Goal: Transaction & Acquisition: Purchase product/service

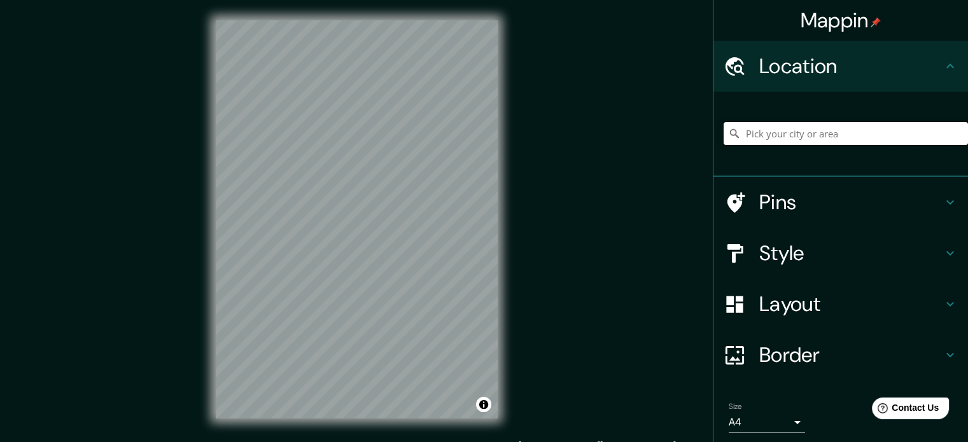
click at [798, 131] on input "Pick your city or area" at bounding box center [846, 133] width 244 height 23
paste input "GCW9+5J Ñuñoa, [GEOGRAPHIC_DATA]"
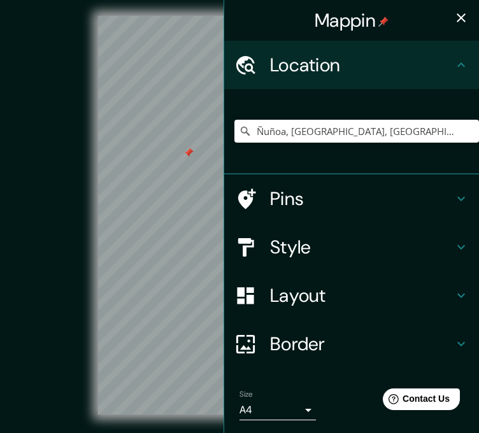
click at [456, 13] on icon "button" at bounding box center [460, 17] width 9 height 9
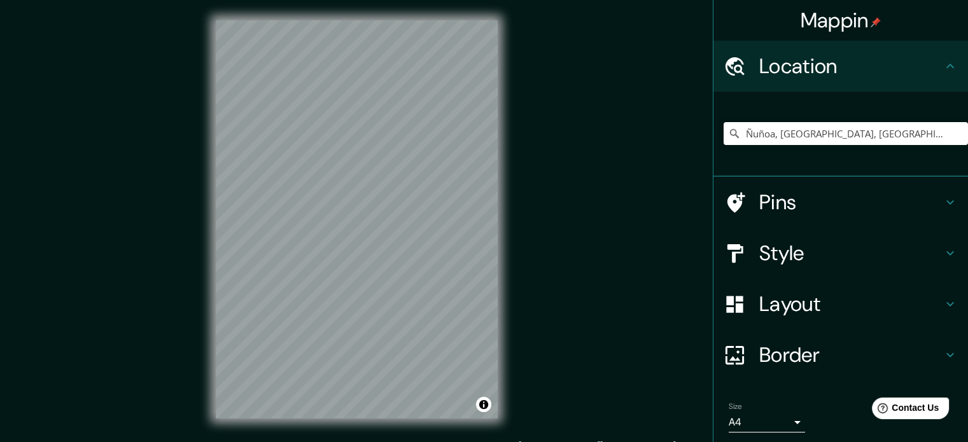
click at [845, 193] on h4 "Pins" at bounding box center [850, 202] width 183 height 25
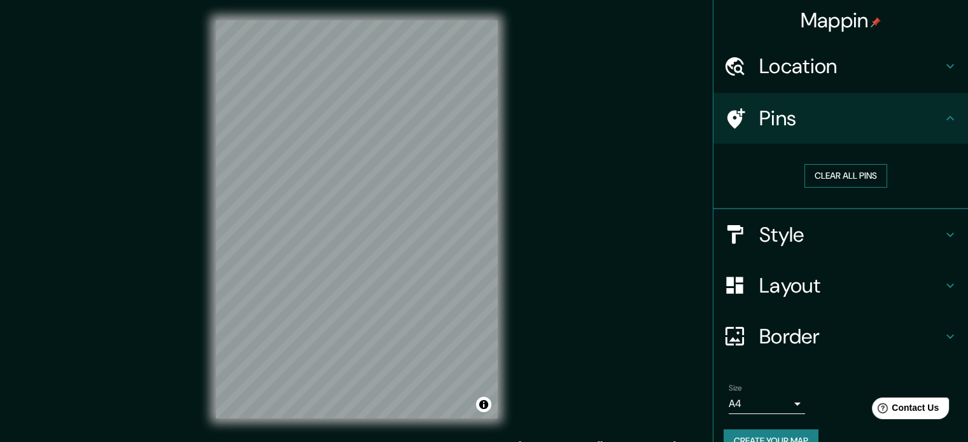
click at [845, 178] on button "Clear all pins" at bounding box center [845, 176] width 83 height 24
click at [871, 64] on h4 "Location" at bounding box center [850, 65] width 183 height 25
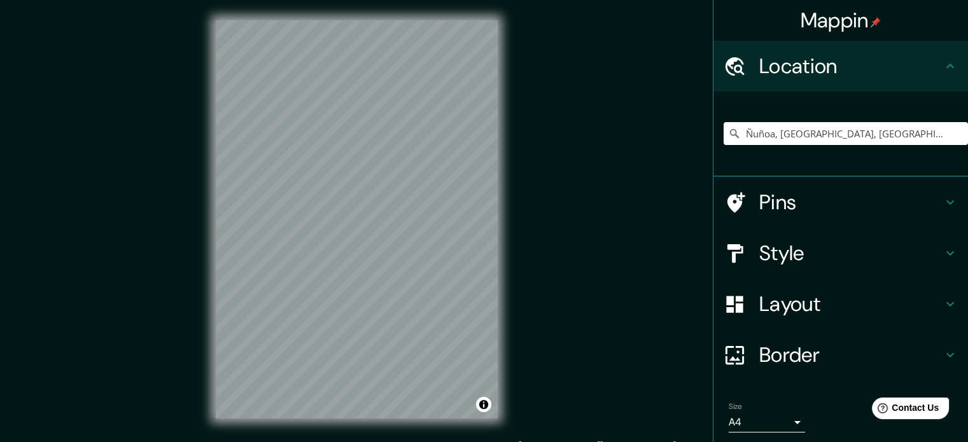
click at [845, 231] on div "Style" at bounding box center [840, 253] width 255 height 51
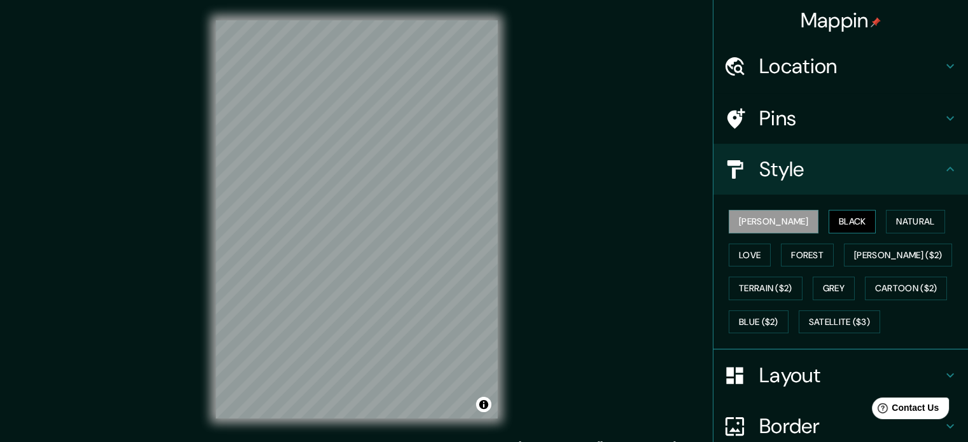
click at [829, 216] on button "Black" at bounding box center [853, 222] width 48 height 24
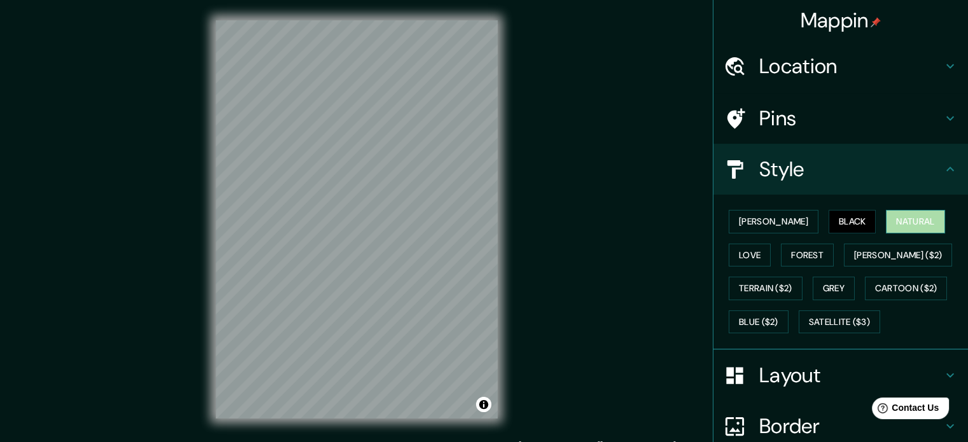
click at [886, 221] on button "Natural" at bounding box center [915, 222] width 59 height 24
click at [771, 244] on button "Love" at bounding box center [750, 256] width 42 height 24
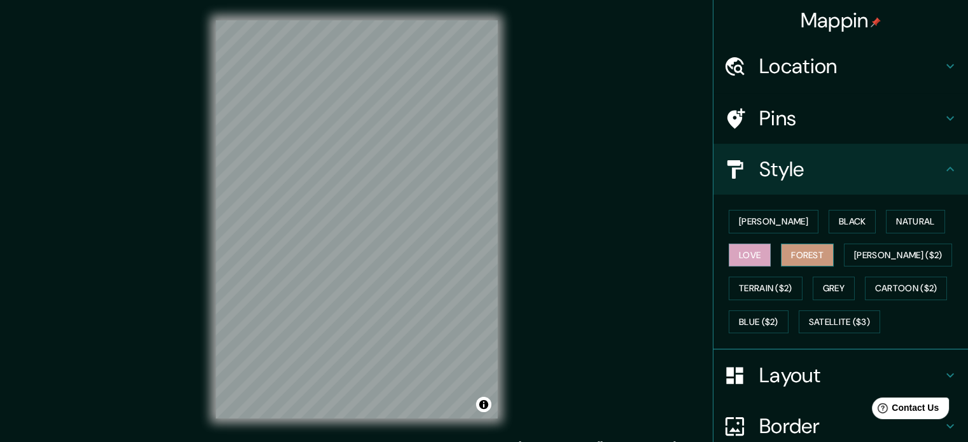
click at [781, 256] on button "Forest" at bounding box center [807, 256] width 53 height 24
click at [847, 256] on button "[PERSON_NAME] ($2)" at bounding box center [898, 256] width 108 height 24
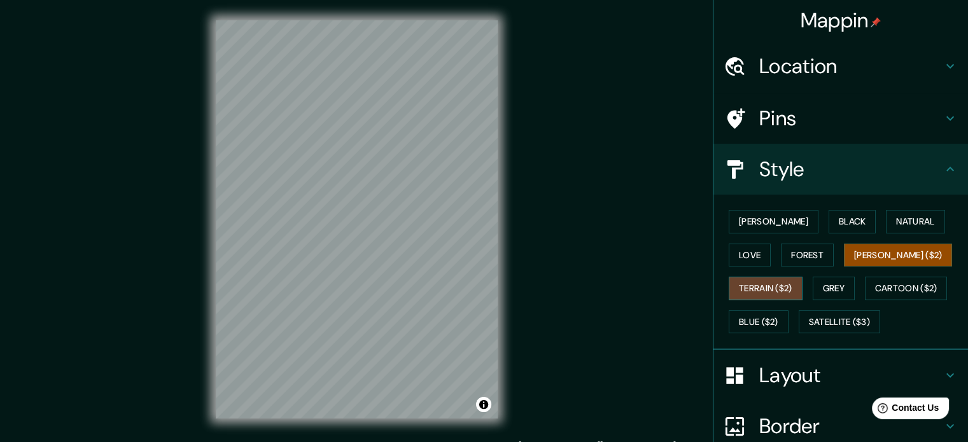
click at [803, 277] on button "Terrain ($2)" at bounding box center [766, 289] width 74 height 24
click at [813, 277] on button "Grey" at bounding box center [834, 289] width 42 height 24
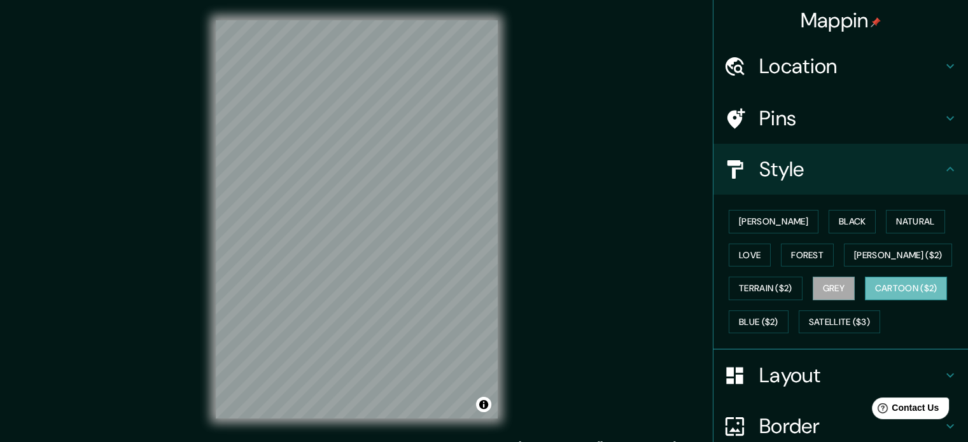
click at [865, 284] on button "Cartoon ($2)" at bounding box center [906, 289] width 83 height 24
click at [789, 311] on button "Blue ($2)" at bounding box center [759, 323] width 60 height 24
click at [865, 286] on button "Cartoon ($2)" at bounding box center [906, 289] width 83 height 24
click at [829, 218] on button "Black" at bounding box center [853, 222] width 48 height 24
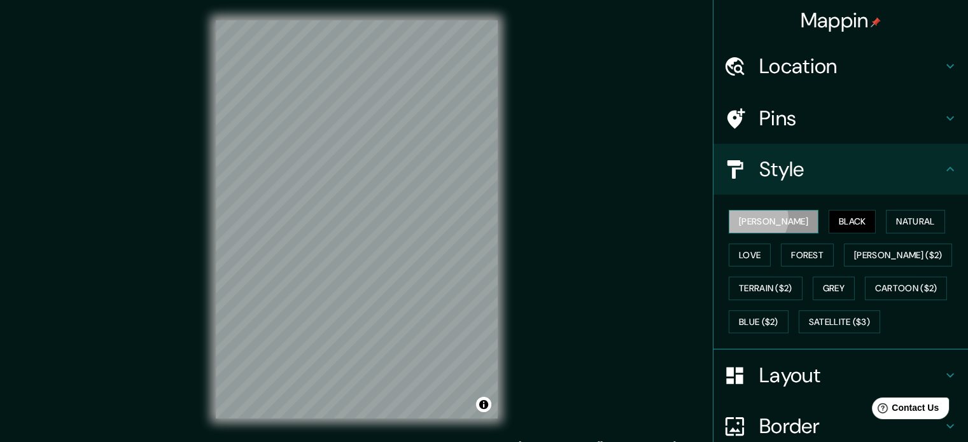
click at [747, 218] on button "[PERSON_NAME]" at bounding box center [774, 222] width 90 height 24
click at [886, 222] on button "Natural" at bounding box center [915, 222] width 59 height 24
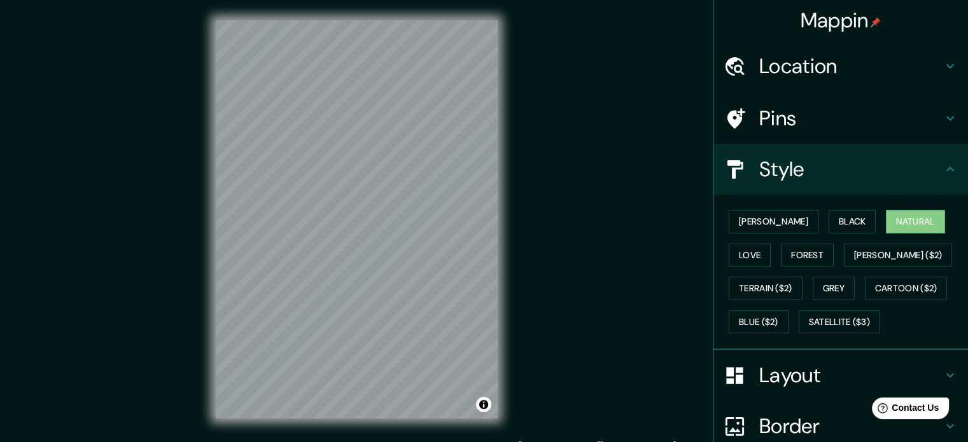
click at [731, 308] on div "[PERSON_NAME] Black Natural Love Forest [PERSON_NAME] ($2) Terrain ($2) Grey Ca…" at bounding box center [846, 272] width 244 height 134
click at [799, 323] on button "Satellite ($3)" at bounding box center [839, 323] width 81 height 24
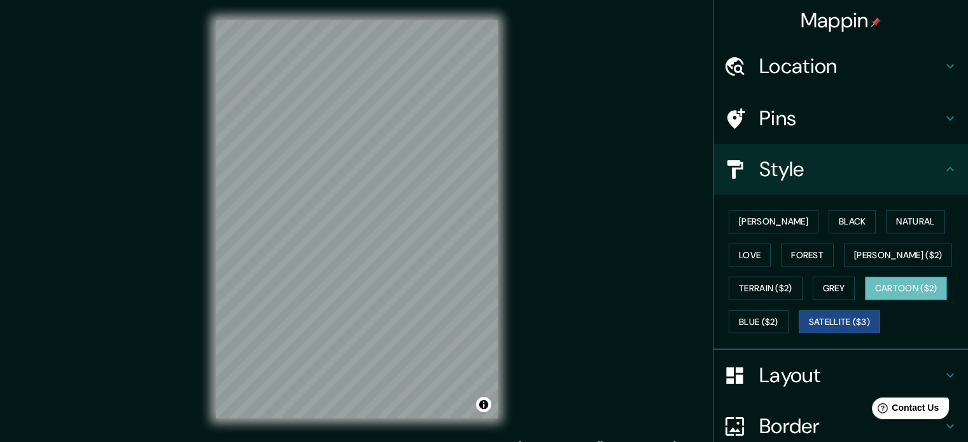
click at [865, 295] on button "Cartoon ($2)" at bounding box center [906, 289] width 83 height 24
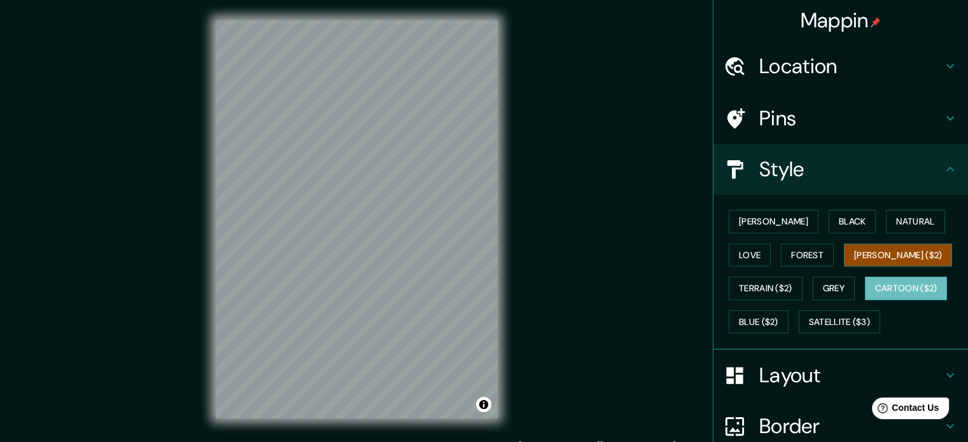
click at [844, 249] on button "[PERSON_NAME] ($2)" at bounding box center [898, 256] width 108 height 24
click at [736, 207] on div "[PERSON_NAME] Black Natural Love Forest [PERSON_NAME] ($2) Terrain ($2) Grey Ca…" at bounding box center [846, 272] width 244 height 134
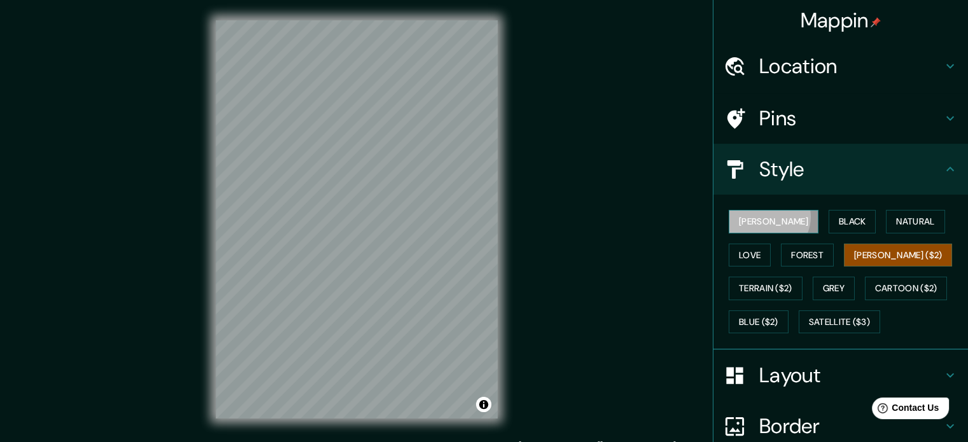
click at [758, 216] on button "[PERSON_NAME]" at bounding box center [774, 222] width 90 height 24
click at [829, 220] on button "Black" at bounding box center [853, 222] width 48 height 24
click at [758, 230] on button "[PERSON_NAME]" at bounding box center [774, 222] width 90 height 24
click at [829, 228] on button "Black" at bounding box center [853, 222] width 48 height 24
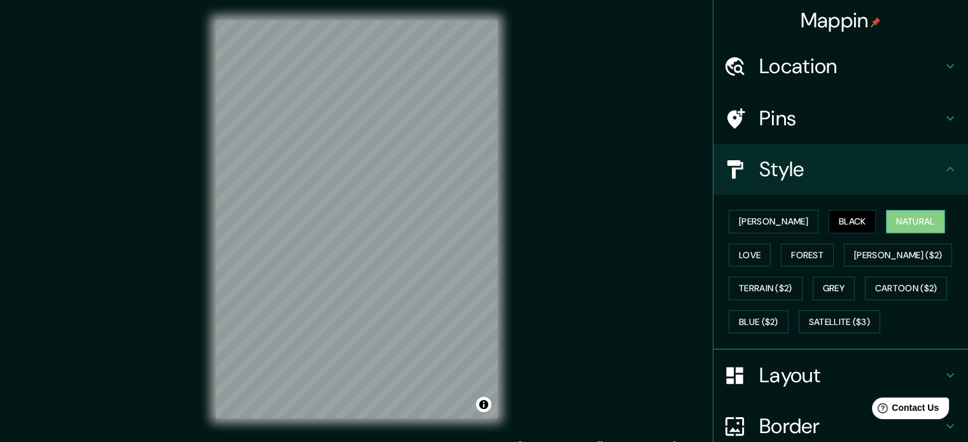
click at [886, 216] on button "Natural" at bounding box center [915, 222] width 59 height 24
click at [771, 244] on button "Love" at bounding box center [750, 256] width 42 height 24
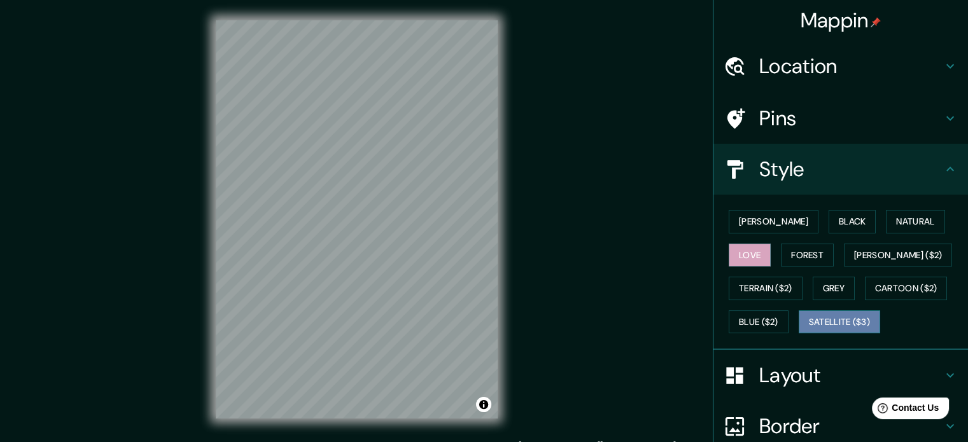
click at [799, 317] on button "Satellite ($3)" at bounding box center [839, 323] width 81 height 24
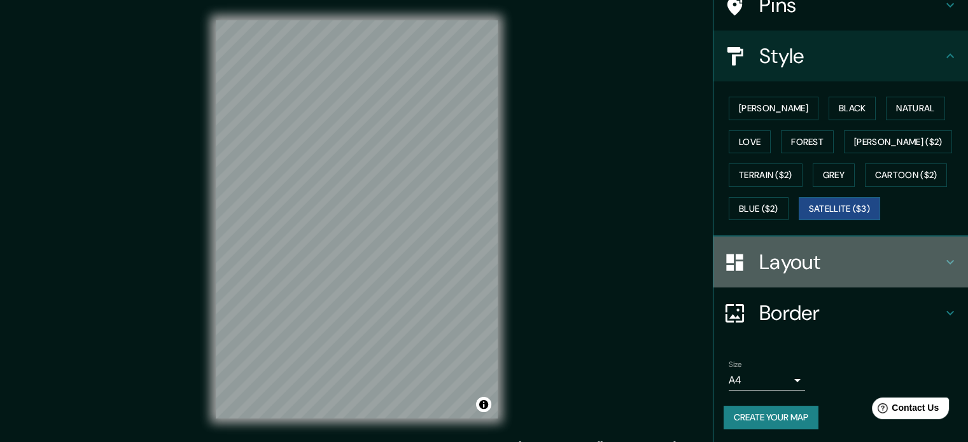
click at [827, 253] on h4 "Layout" at bounding box center [850, 261] width 183 height 25
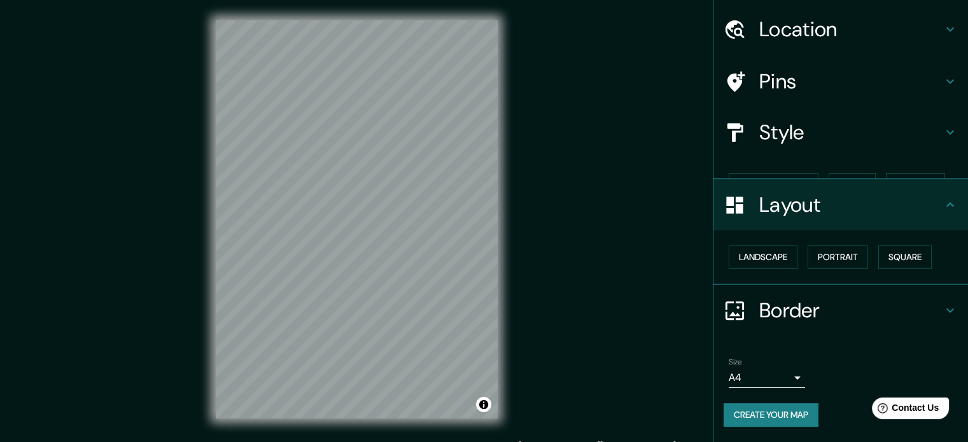
scroll to position [14, 0]
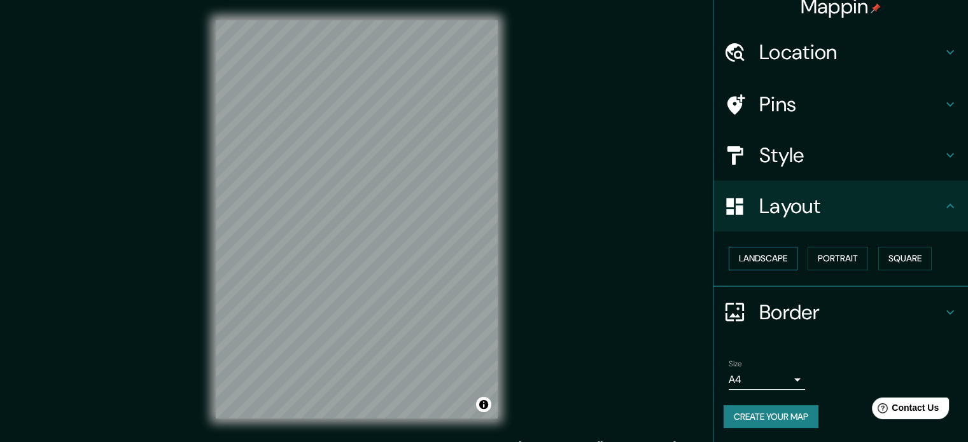
click at [750, 249] on button "Landscape" at bounding box center [763, 259] width 69 height 24
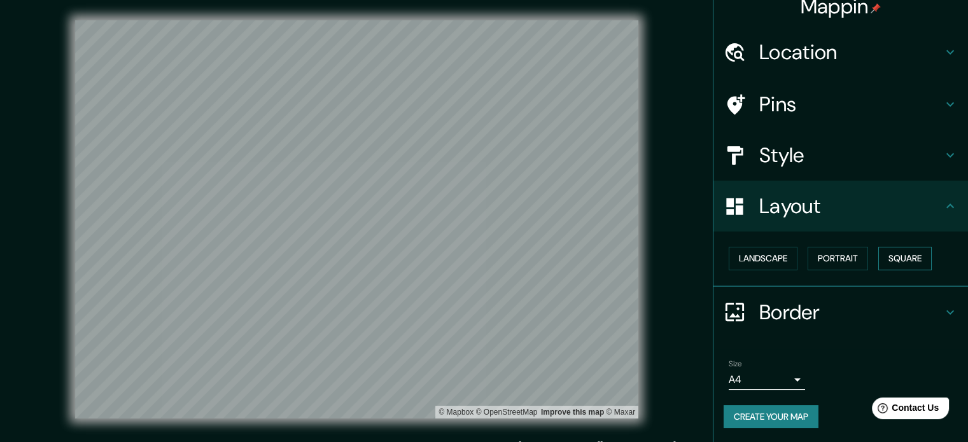
click at [888, 257] on button "Square" at bounding box center [904, 259] width 53 height 24
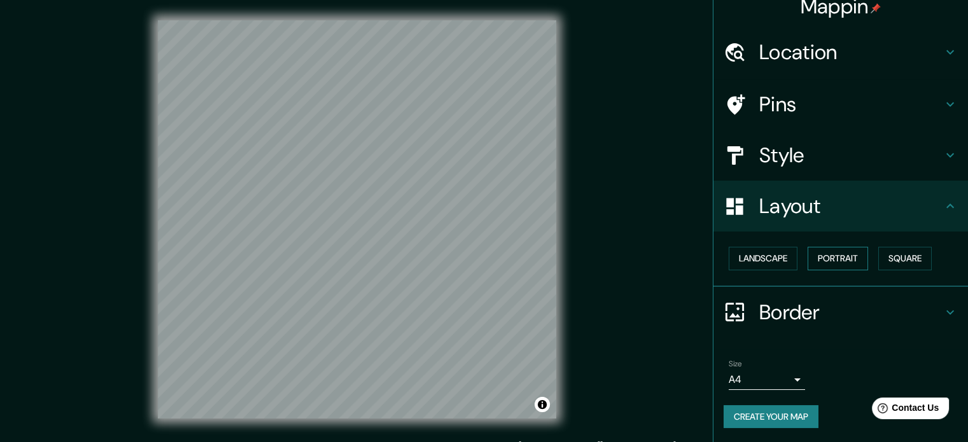
click at [839, 256] on button "Portrait" at bounding box center [838, 259] width 60 height 24
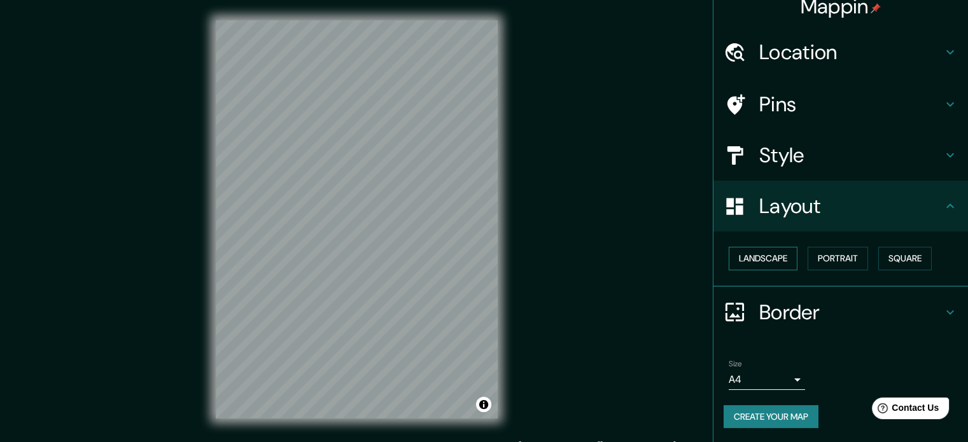
click at [746, 258] on button "Landscape" at bounding box center [763, 259] width 69 height 24
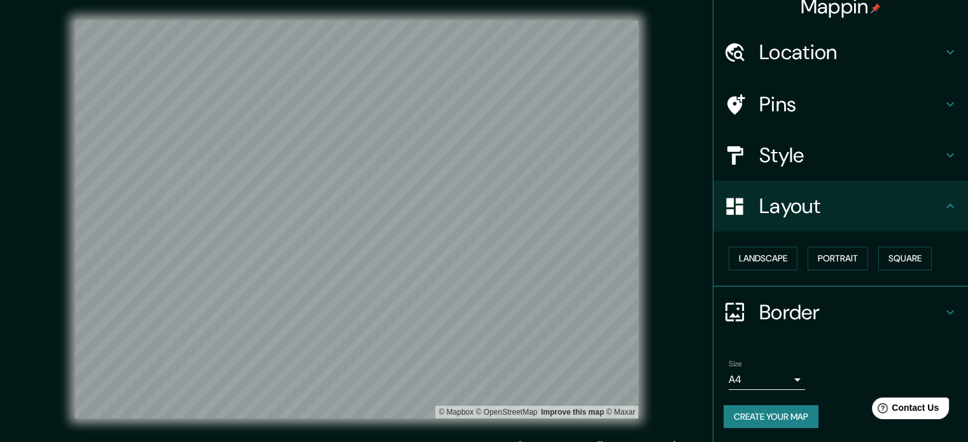
click at [783, 307] on h4 "Border" at bounding box center [850, 312] width 183 height 25
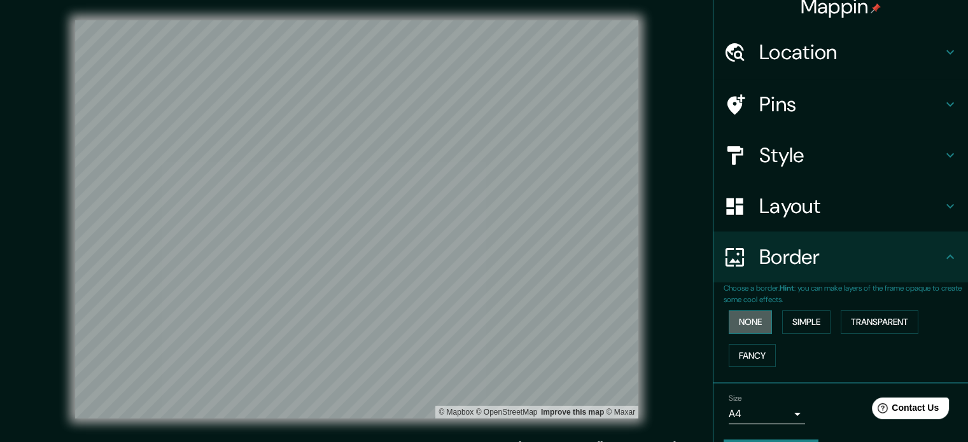
click at [748, 316] on button "None" at bounding box center [750, 323] width 43 height 24
click at [786, 320] on button "Simple" at bounding box center [806, 323] width 48 height 24
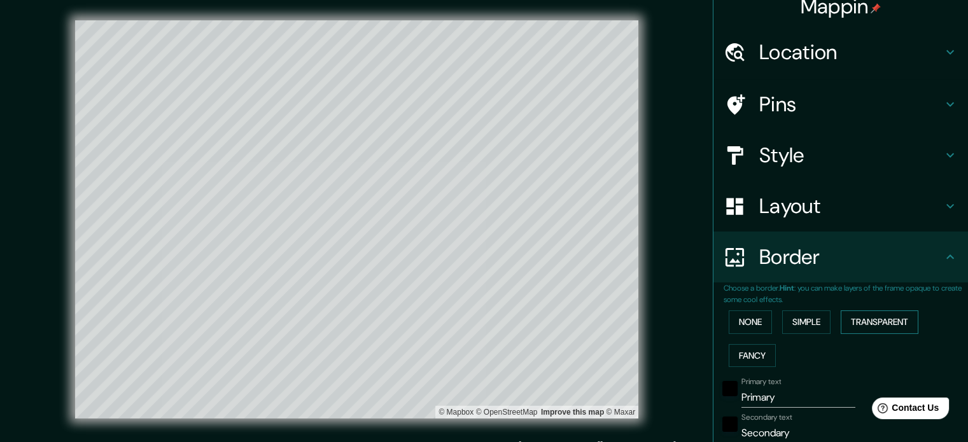
click at [853, 321] on button "Transparent" at bounding box center [880, 323] width 78 height 24
click at [729, 358] on button "Fancy" at bounding box center [752, 356] width 47 height 24
click at [729, 325] on button "None" at bounding box center [750, 323] width 43 height 24
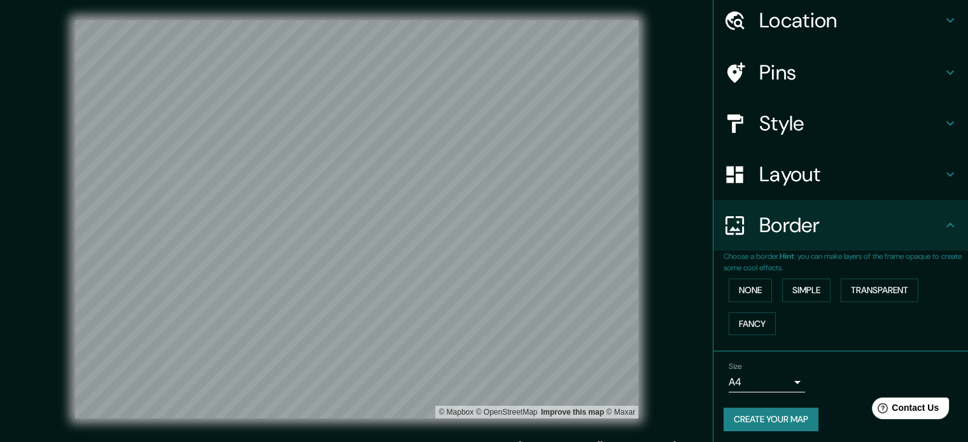
scroll to position [48, 0]
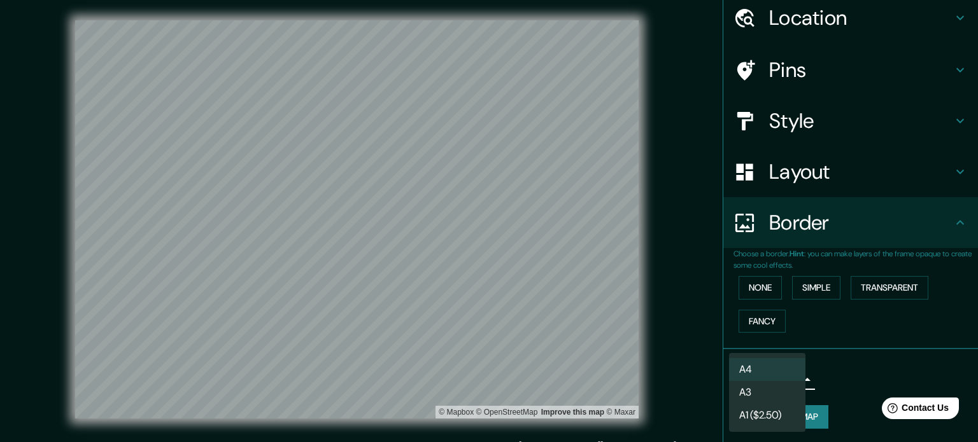
click at [751, 381] on body "Mappin Location [GEOGRAPHIC_DATA], [GEOGRAPHIC_DATA], [GEOGRAPHIC_DATA] [GEOGRA…" at bounding box center [489, 221] width 978 height 442
click at [776, 386] on li "A3" at bounding box center [767, 392] width 76 height 23
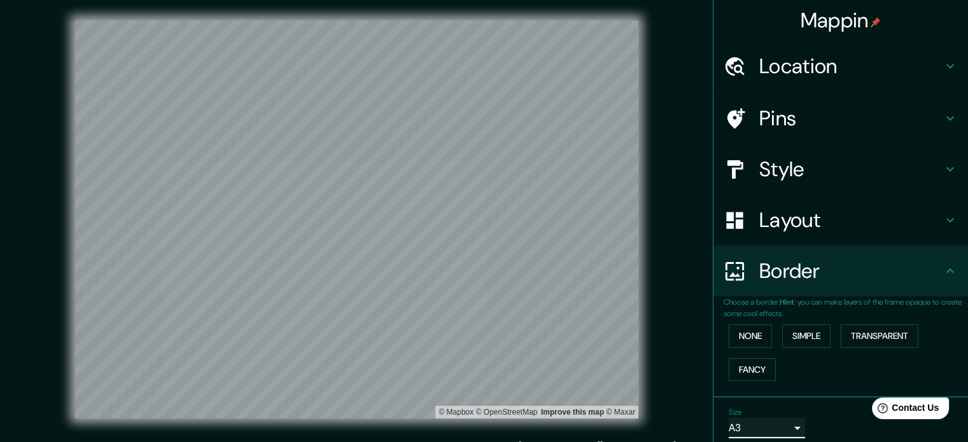
scroll to position [0, 0]
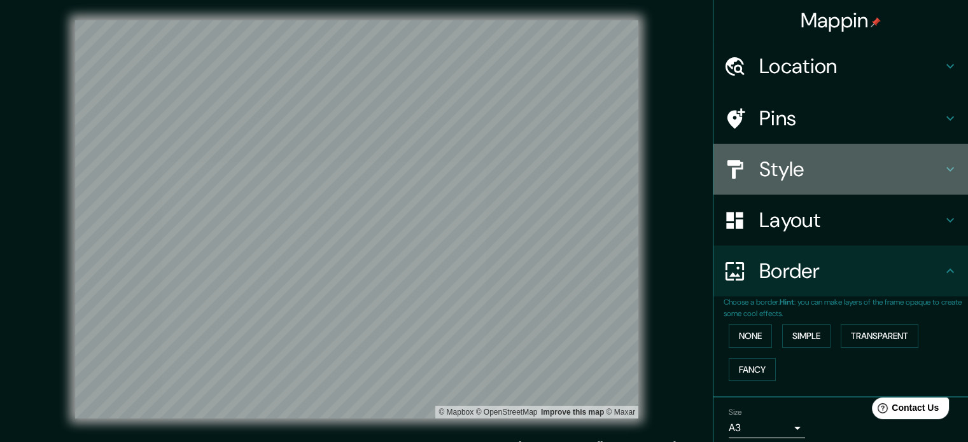
click at [817, 169] on h4 "Style" at bounding box center [850, 169] width 183 height 25
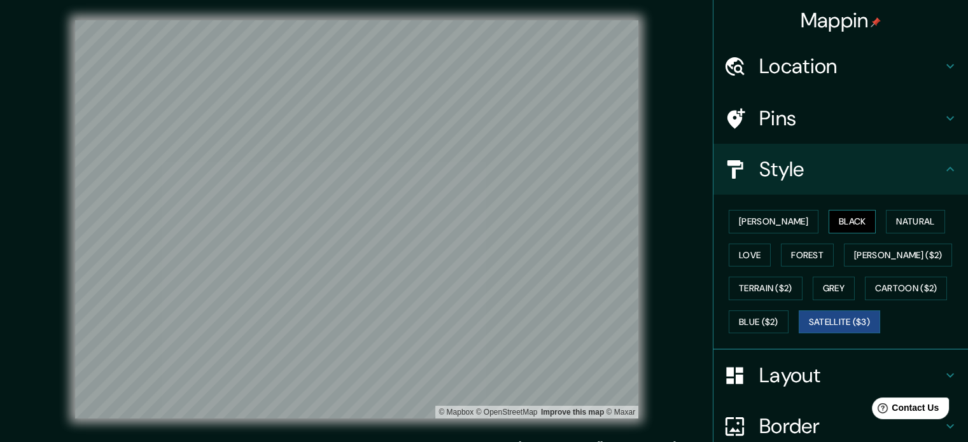
click at [829, 220] on button "Black" at bounding box center [853, 222] width 48 height 24
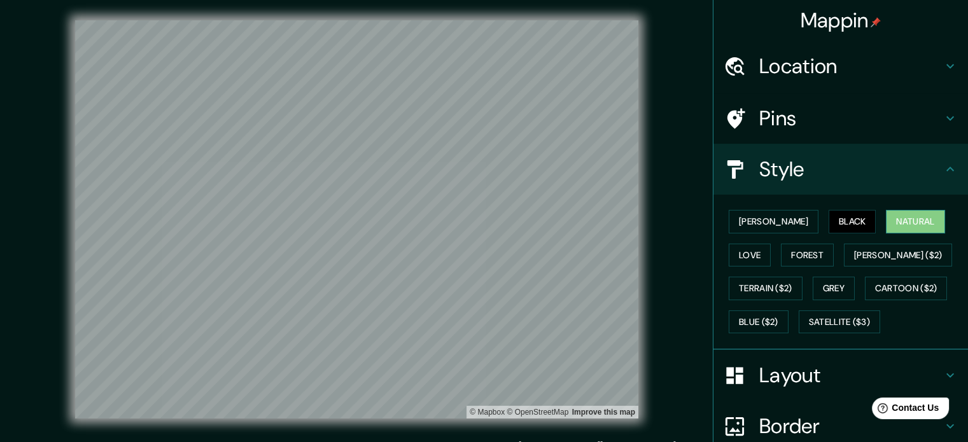
click at [886, 222] on button "Natural" at bounding box center [915, 222] width 59 height 24
click at [771, 244] on button "Love" at bounding box center [750, 256] width 42 height 24
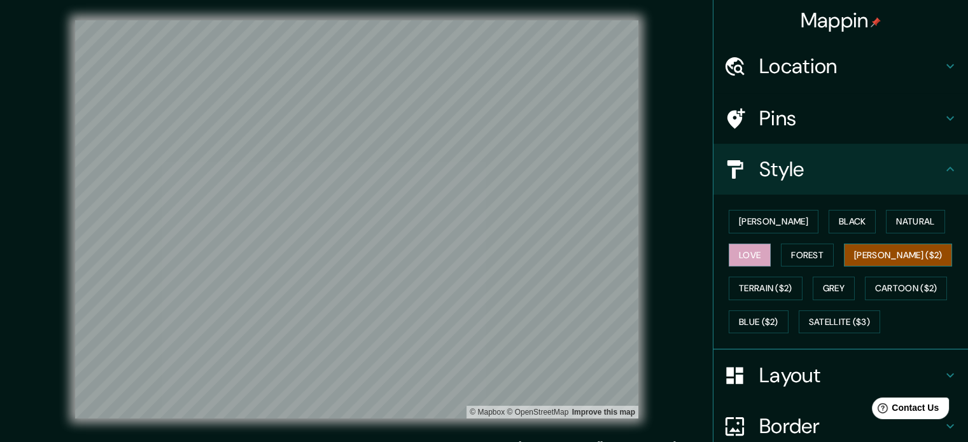
click at [844, 253] on button "[PERSON_NAME] ($2)" at bounding box center [898, 256] width 108 height 24
click at [589, 409] on link "Improve this map" at bounding box center [603, 412] width 63 height 9
click at [751, 219] on button "[PERSON_NAME]" at bounding box center [774, 222] width 90 height 24
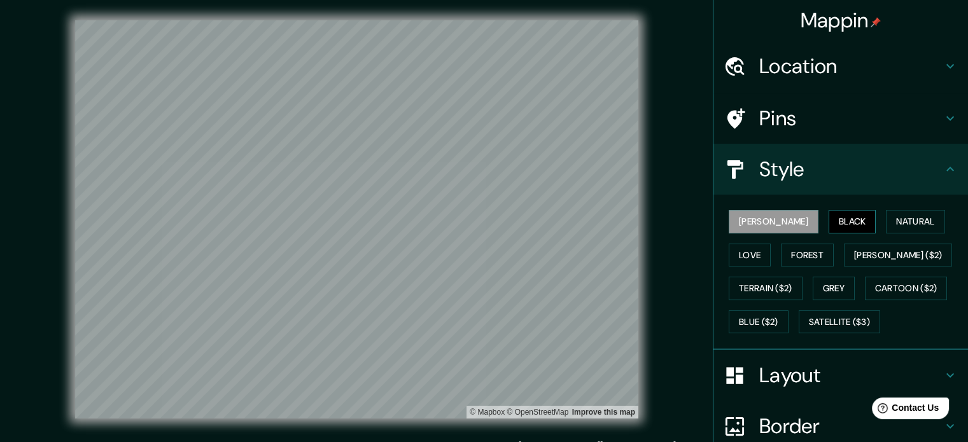
click at [829, 220] on button "Black" at bounding box center [853, 222] width 48 height 24
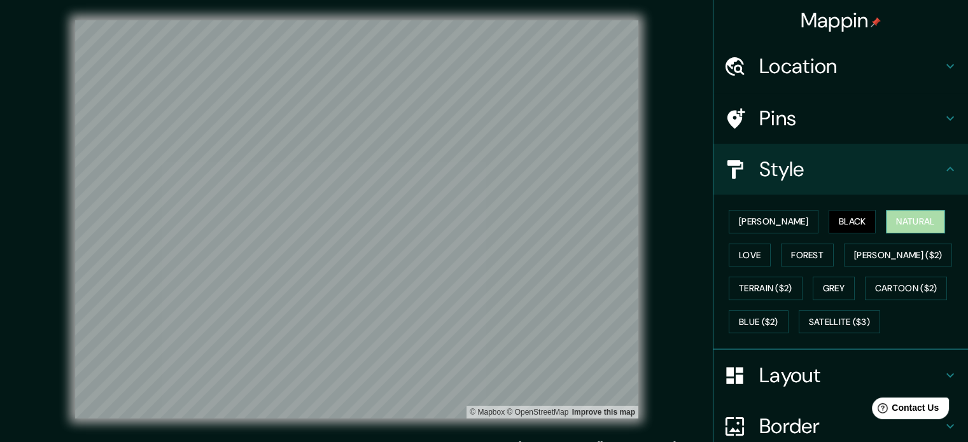
click at [886, 221] on button "Natural" at bounding box center [915, 222] width 59 height 24
click at [771, 244] on button "Love" at bounding box center [750, 256] width 42 height 24
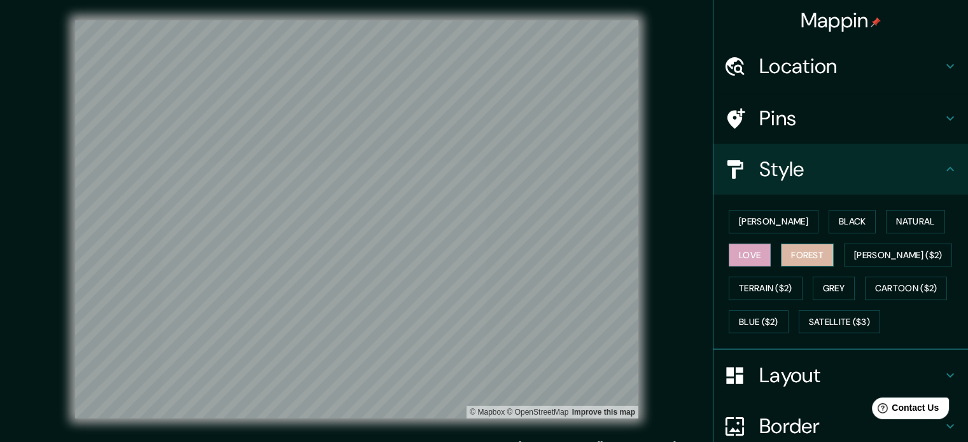
click at [781, 246] on button "Forest" at bounding box center [807, 256] width 53 height 24
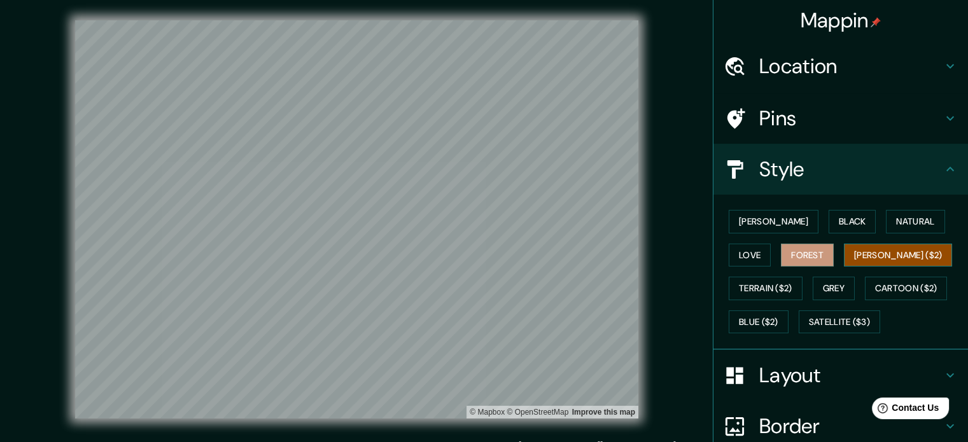
click at [844, 254] on button "[PERSON_NAME] ($2)" at bounding box center [898, 256] width 108 height 24
click at [803, 277] on button "Terrain ($2)" at bounding box center [766, 289] width 74 height 24
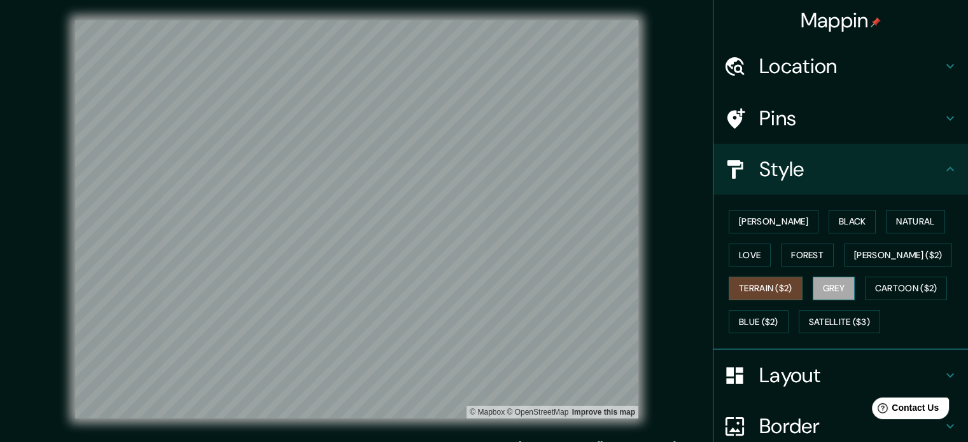
click at [813, 284] on button "Grey" at bounding box center [834, 289] width 42 height 24
click at [865, 287] on button "Cartoon ($2)" at bounding box center [906, 289] width 83 height 24
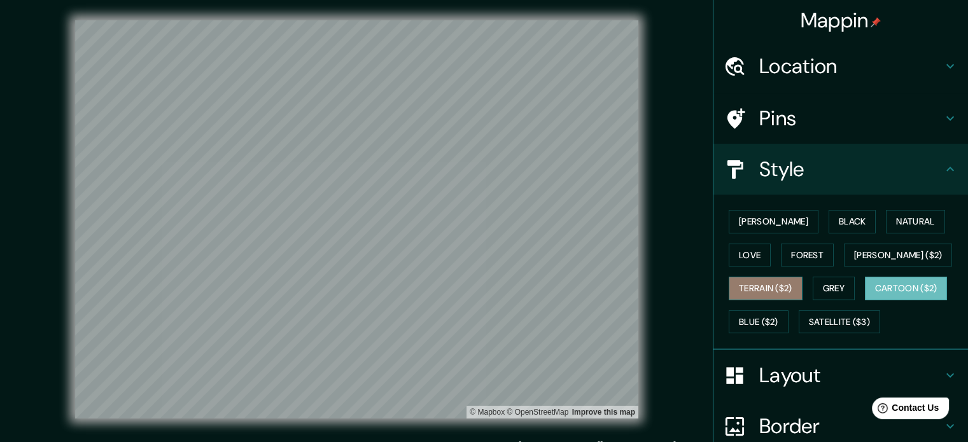
click at [803, 277] on button "Terrain ($2)" at bounding box center [766, 289] width 74 height 24
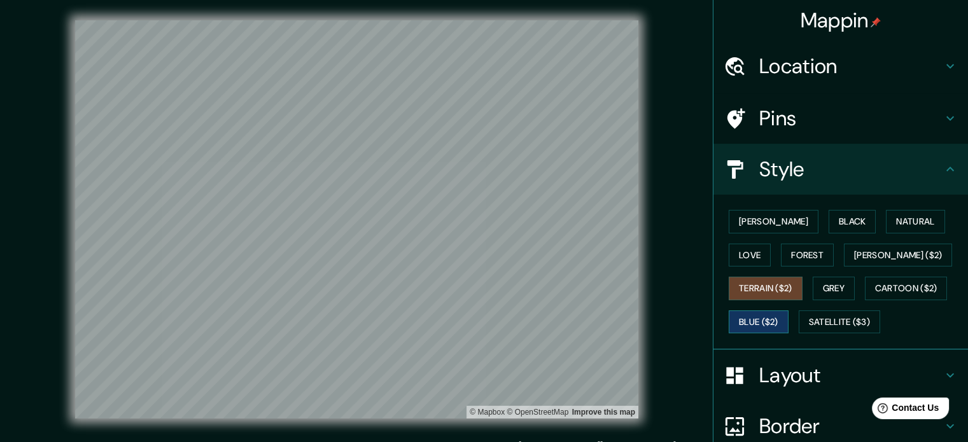
click at [789, 311] on button "Blue ($2)" at bounding box center [759, 323] width 60 height 24
click at [799, 320] on button "Satellite ($3)" at bounding box center [839, 323] width 81 height 24
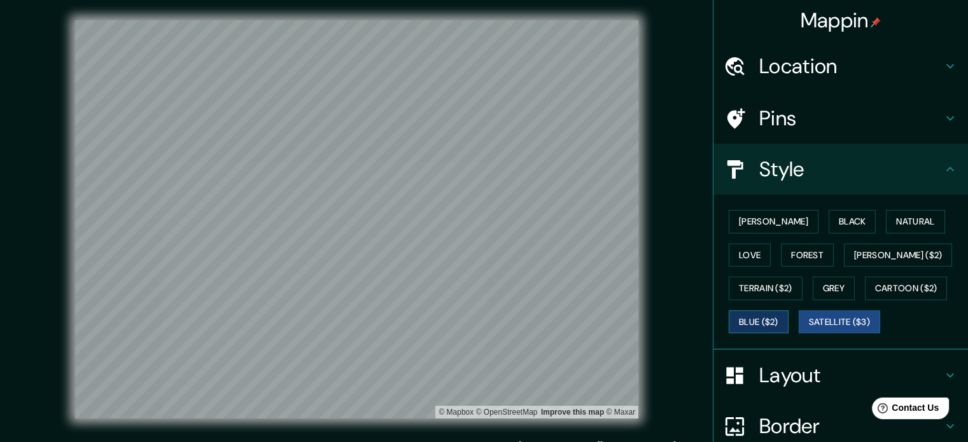
click at [789, 311] on button "Blue ($2)" at bounding box center [759, 323] width 60 height 24
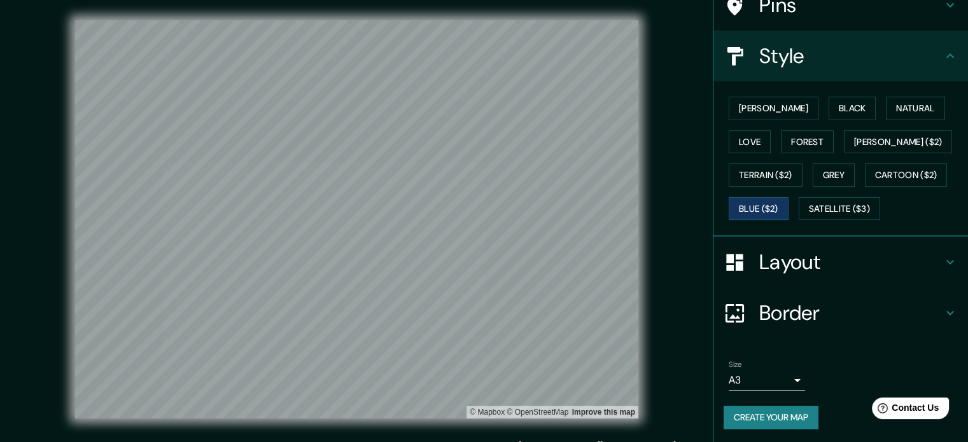
click at [855, 251] on h4 "Layout" at bounding box center [850, 261] width 183 height 25
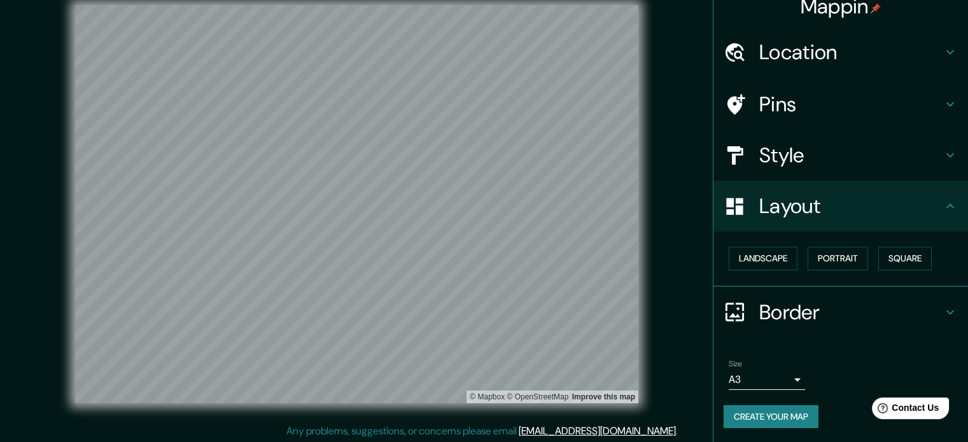
scroll to position [17, 0]
click at [794, 416] on button "Create your map" at bounding box center [771, 417] width 95 height 24
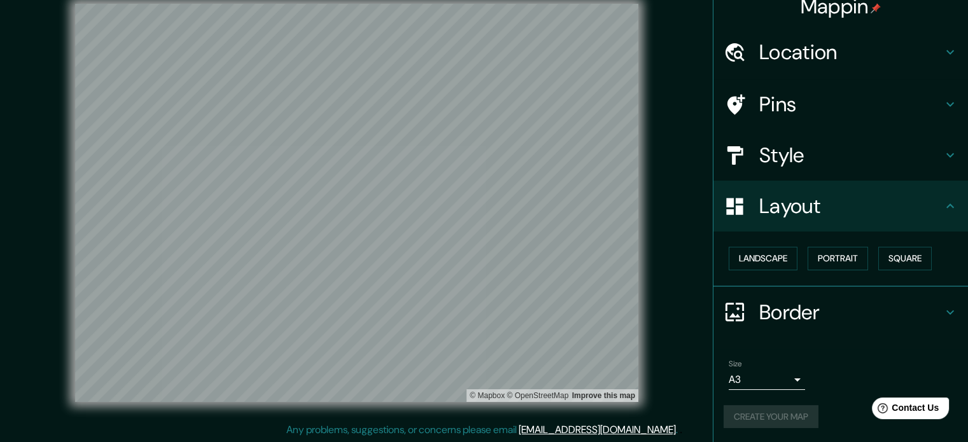
click at [790, 413] on div "Create your map" at bounding box center [841, 417] width 234 height 24
click at [778, 417] on button "Create your map" at bounding box center [771, 417] width 95 height 24
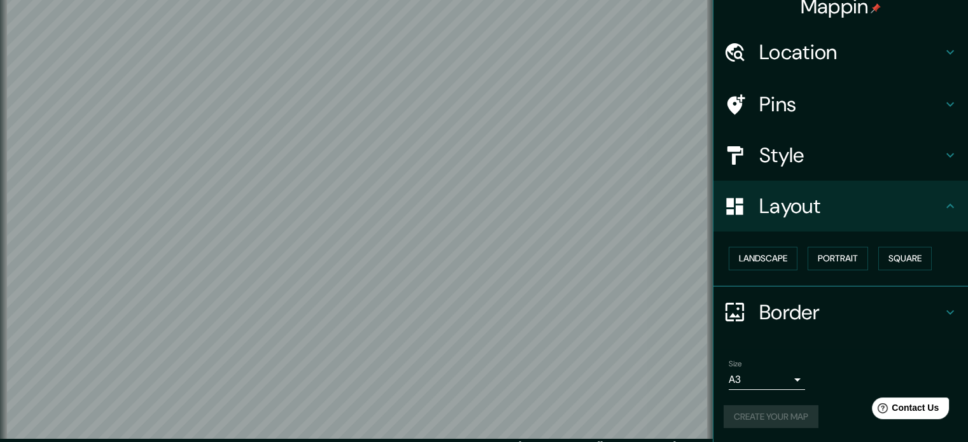
scroll to position [0, 0]
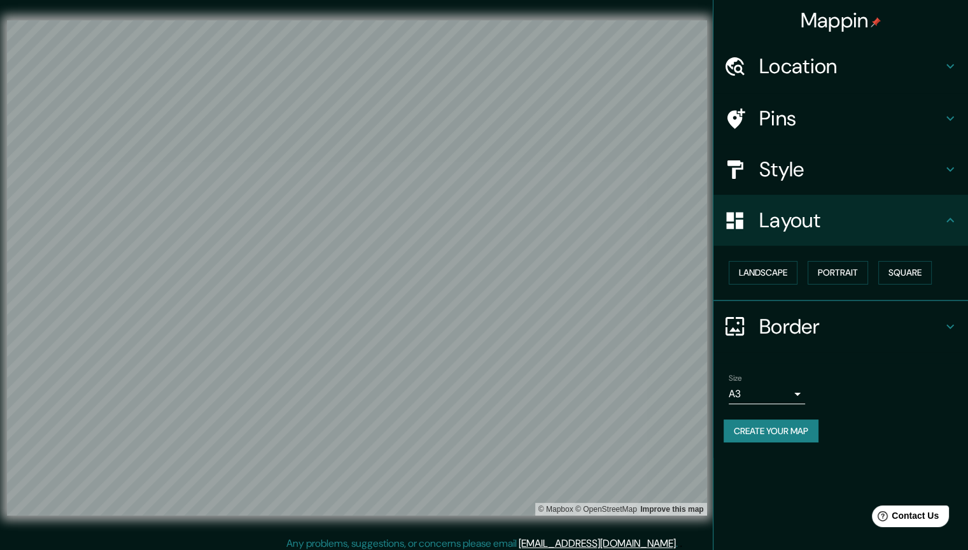
click at [767, 421] on button "Create your map" at bounding box center [771, 431] width 95 height 24
click at [783, 433] on button "Create your map" at bounding box center [771, 431] width 95 height 24
click at [783, 431] on div "Create your map" at bounding box center [841, 431] width 234 height 24
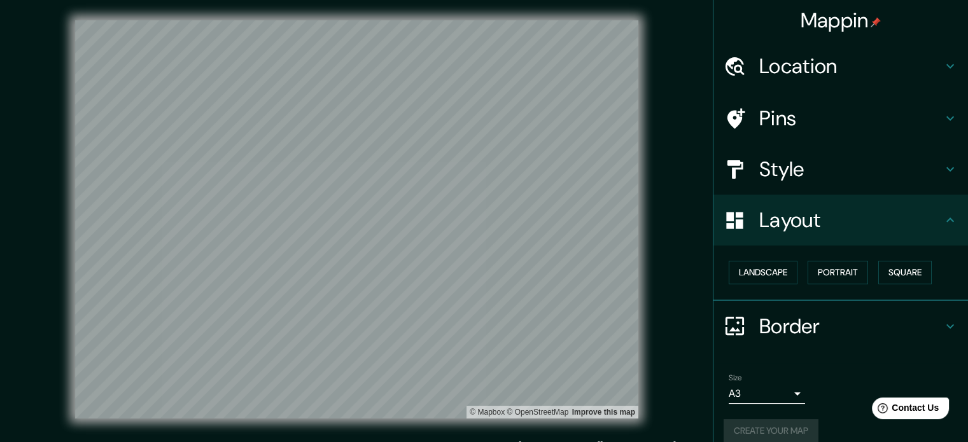
click at [823, 73] on h4 "Location" at bounding box center [850, 65] width 183 height 25
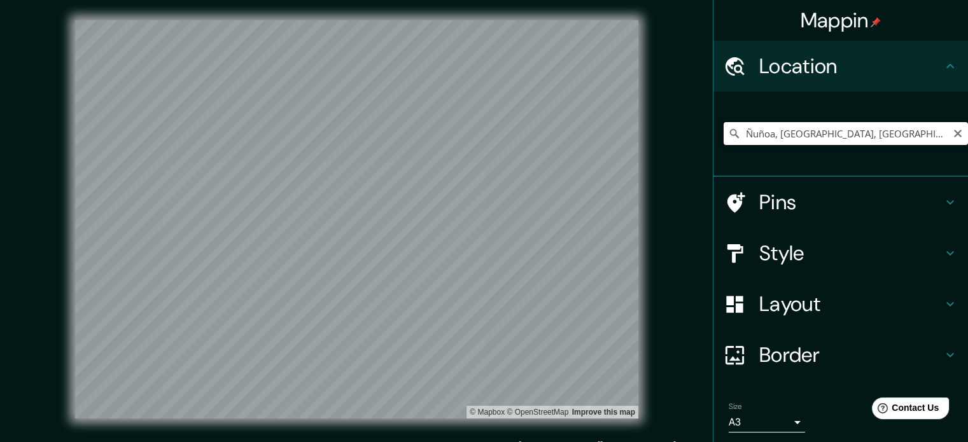
click at [834, 134] on input "Ñuñoa, [GEOGRAPHIC_DATA], [GEOGRAPHIC_DATA]" at bounding box center [846, 133] width 244 height 23
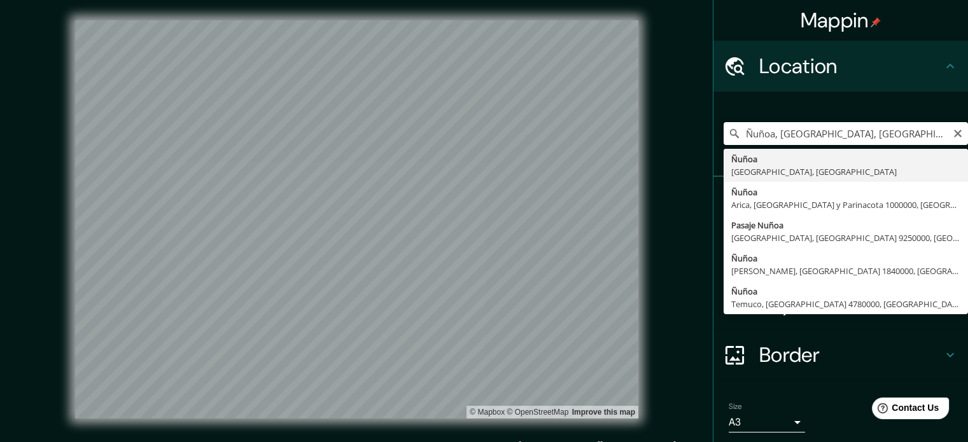
click at [834, 134] on input "Ñuñoa, [GEOGRAPHIC_DATA], [GEOGRAPHIC_DATA]" at bounding box center [846, 133] width 244 height 23
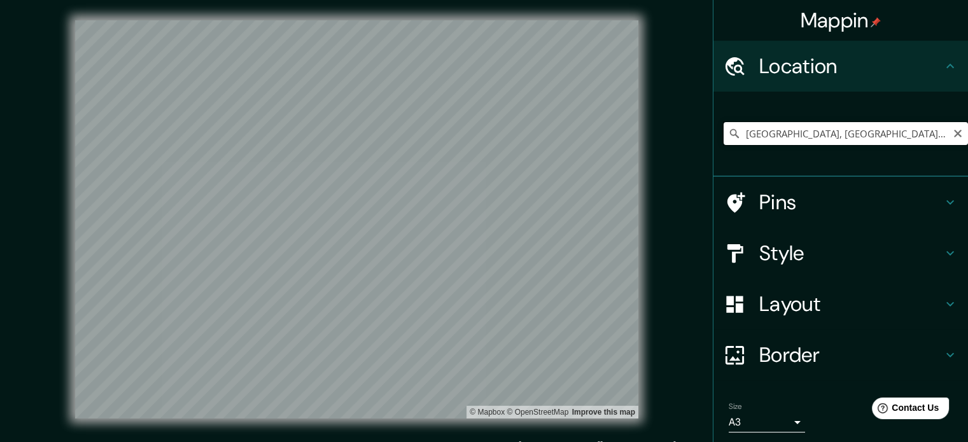
click at [848, 137] on input "[GEOGRAPHIC_DATA], [GEOGRAPHIC_DATA], [GEOGRAPHIC_DATA]" at bounding box center [846, 133] width 244 height 23
click at [922, 134] on input "[GEOGRAPHIC_DATA], [GEOGRAPHIC_DATA], [GEOGRAPHIC_DATA]" at bounding box center [846, 133] width 244 height 23
click at [221, 159] on div "Mappin Location [GEOGRAPHIC_DATA], [GEOGRAPHIC_DATA], [GEOGRAPHIC_DATA] Pins St…" at bounding box center [484, 229] width 968 height 459
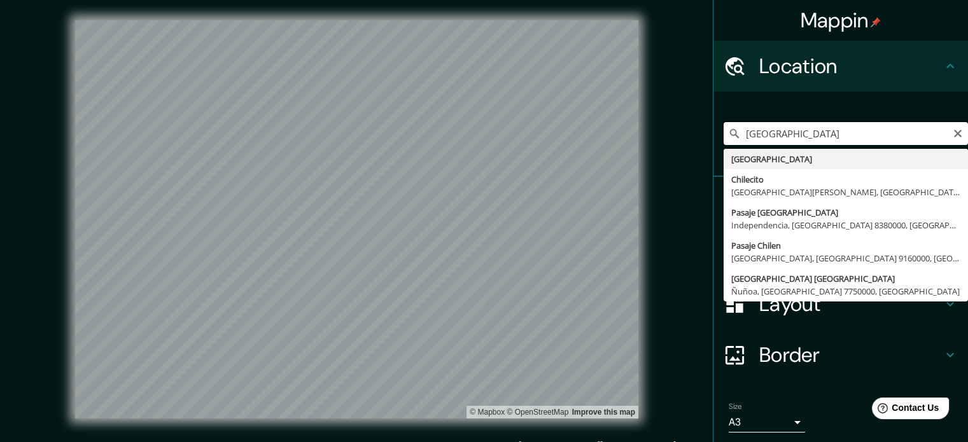
click at [770, 129] on input "[GEOGRAPHIC_DATA]" at bounding box center [846, 133] width 244 height 23
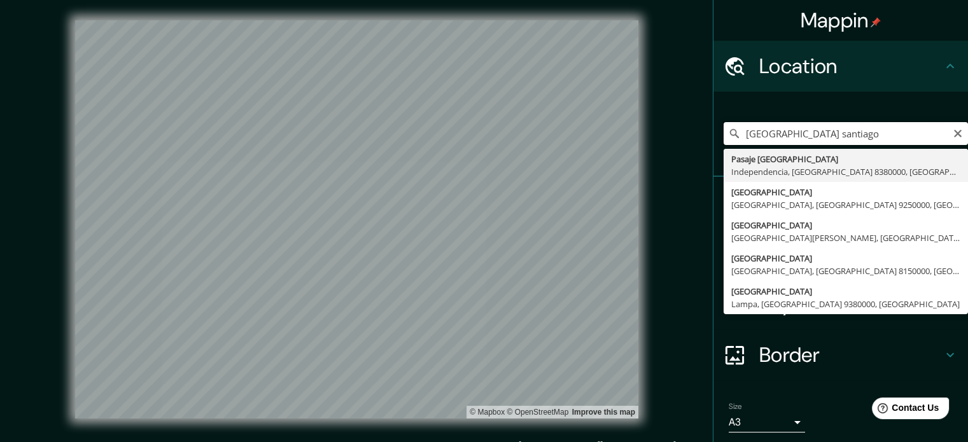
click at [458, 140] on div "Mappin Location [GEOGRAPHIC_DATA] [GEOGRAPHIC_DATA], [GEOGRAPHIC_DATA] 8380000,…" at bounding box center [484, 229] width 968 height 459
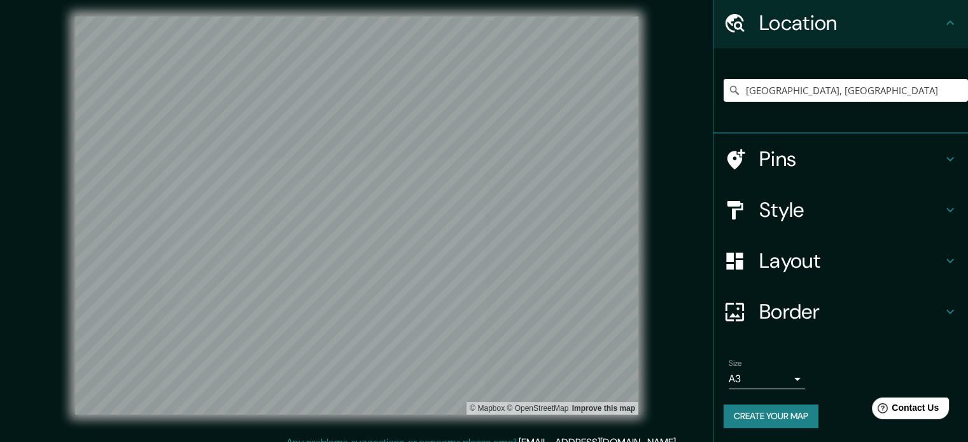
scroll to position [17, 0]
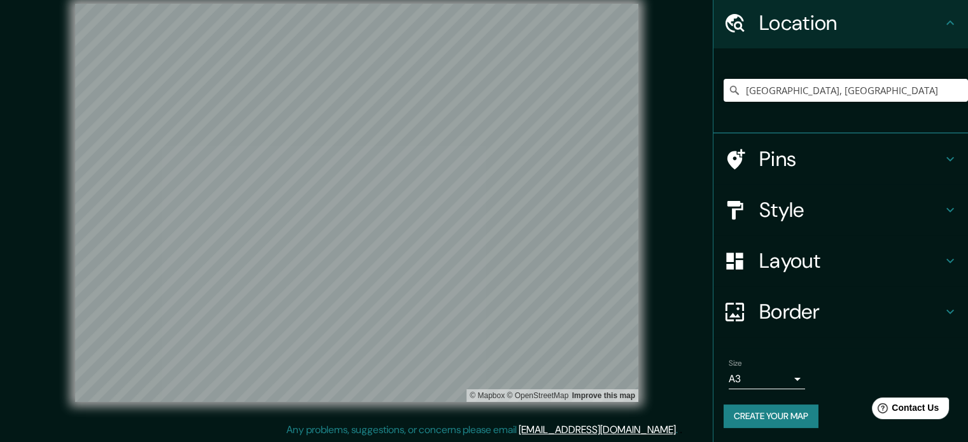
click at [764, 405] on button "Create your map" at bounding box center [771, 417] width 95 height 24
click at [784, 90] on input "[GEOGRAPHIC_DATA], [GEOGRAPHIC_DATA]" at bounding box center [846, 90] width 244 height 23
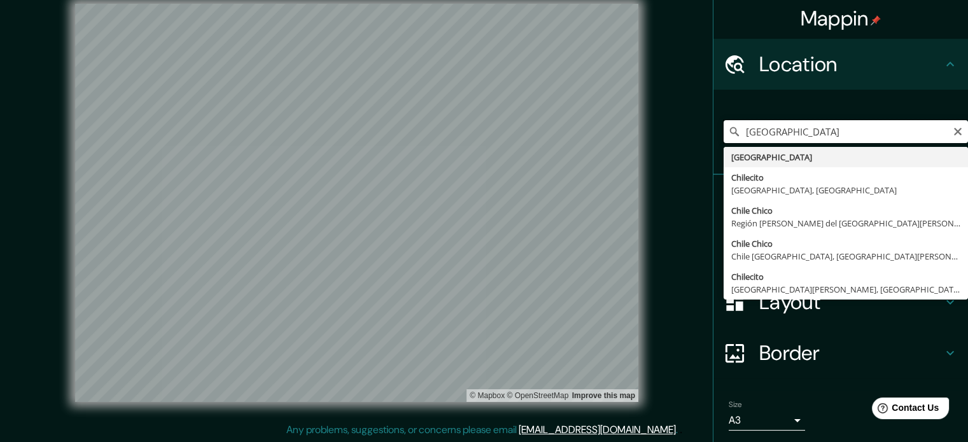
scroll to position [0, 0]
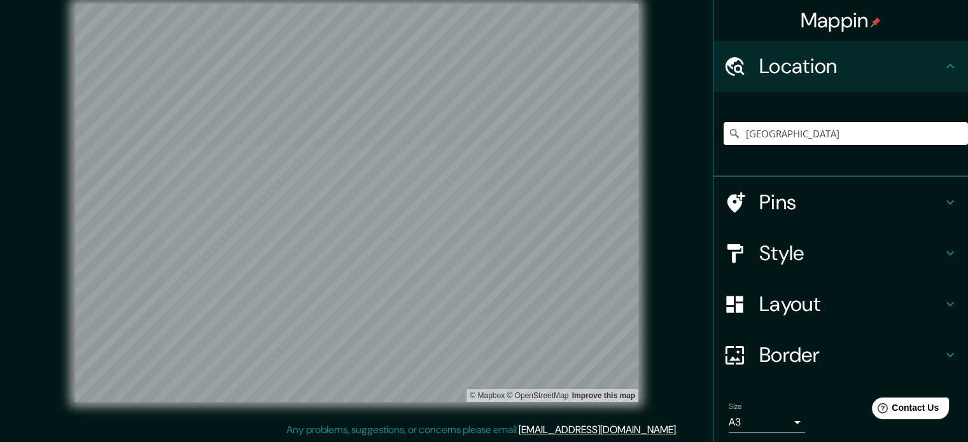
type input "[GEOGRAPHIC_DATA]"
